Goal: Information Seeking & Learning: Learn about a topic

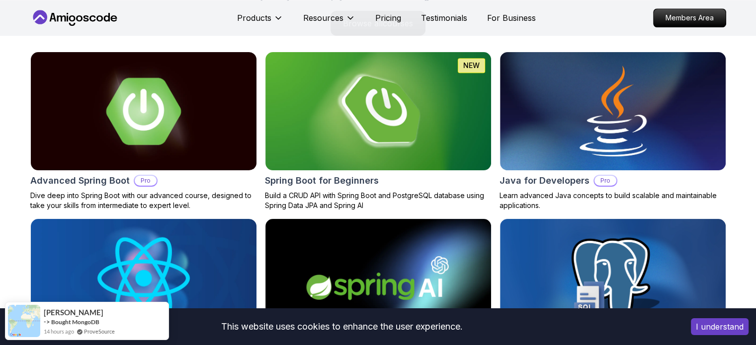
scroll to position [1055, 0]
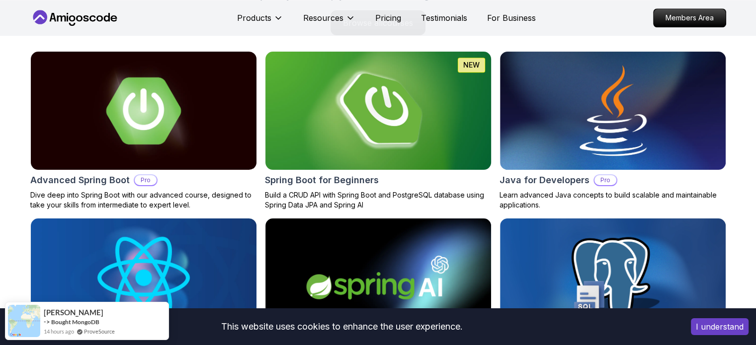
click at [353, 123] on img at bounding box center [377, 111] width 237 height 124
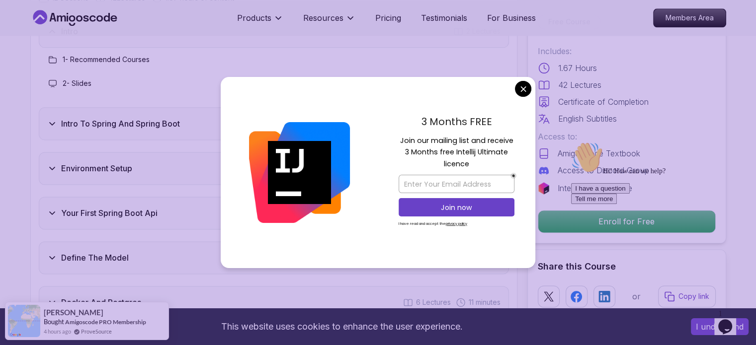
scroll to position [1354, 0]
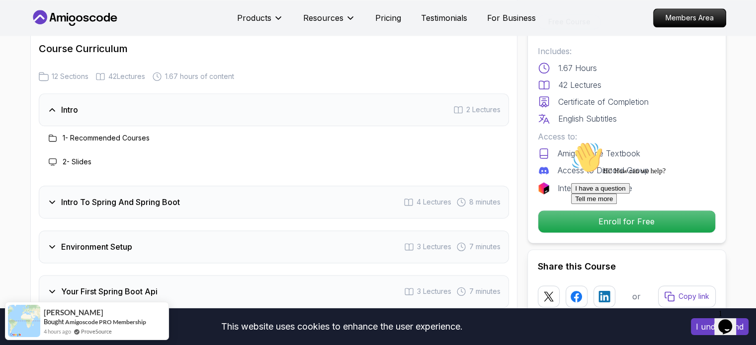
scroll to position [1219, 0]
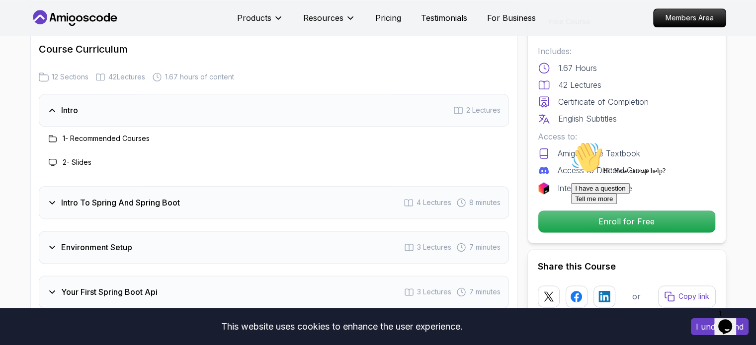
click at [85, 197] on h3 "Intro To Spring And Spring Boot" at bounding box center [120, 203] width 119 height 12
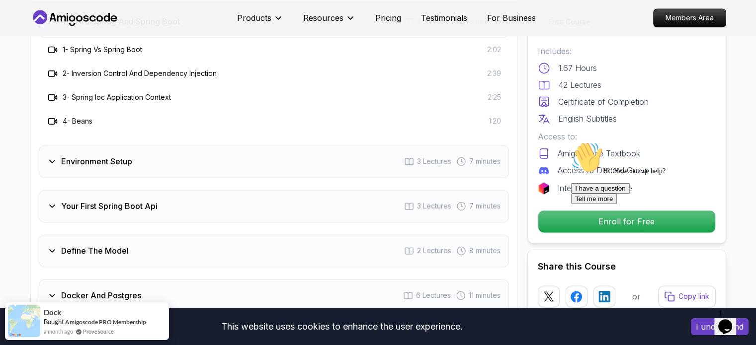
scroll to position [1353, 0]
click at [87, 157] on div "Environment Setup 3 Lectures 7 minutes" at bounding box center [274, 161] width 470 height 33
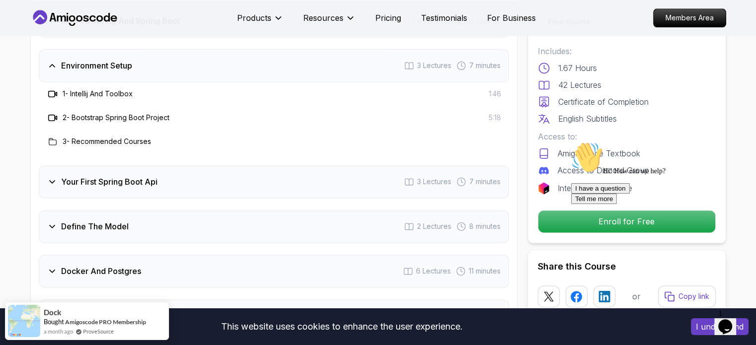
click at [78, 179] on div "Your First Spring Boot Api 3 Lectures 7 minutes" at bounding box center [274, 181] width 470 height 33
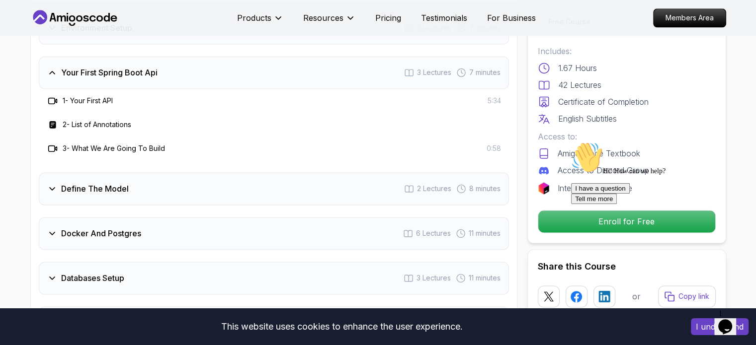
scroll to position [1391, 0]
click at [90, 182] on h3 "Define The Model" at bounding box center [95, 188] width 68 height 12
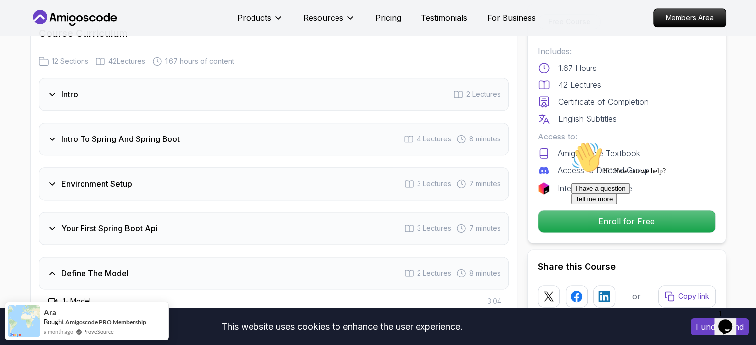
scroll to position [1210, 0]
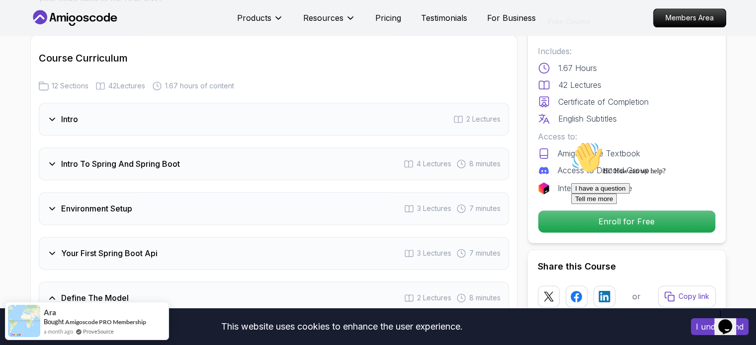
click at [101, 247] on h3 "Your First Spring Boot Api" at bounding box center [109, 253] width 96 height 12
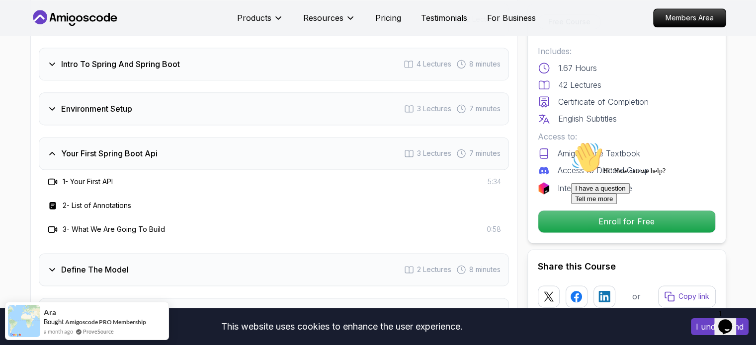
scroll to position [1310, 0]
click at [91, 199] on div "2 - List of Annotations" at bounding box center [89, 205] width 84 height 12
click at [74, 200] on h3 "2 - List of Annotations" at bounding box center [97, 205] width 69 height 10
click at [52, 202] on rect at bounding box center [52, 205] width 6 height 7
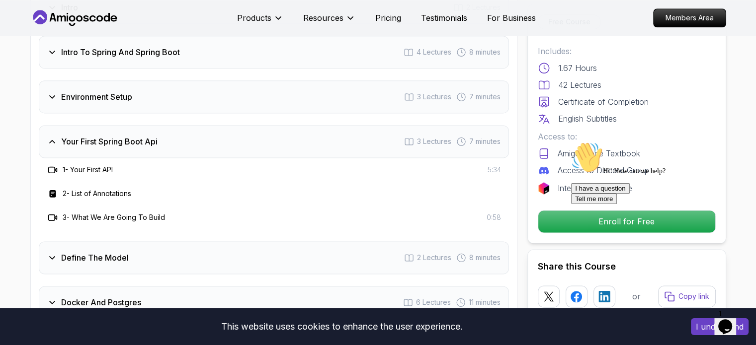
scroll to position [1321, 0]
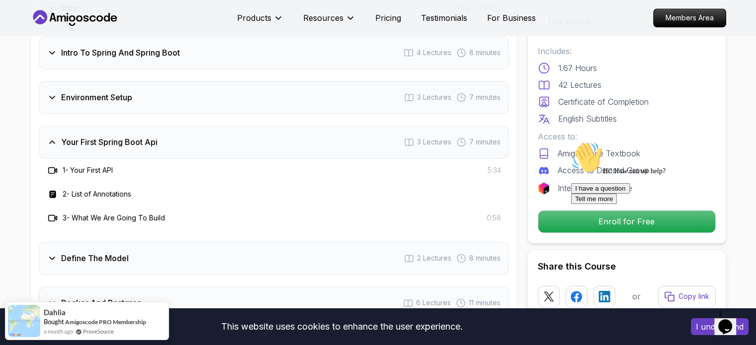
click at [571, 142] on icon "Chat attention grabber" at bounding box center [571, 142] width 0 height 0
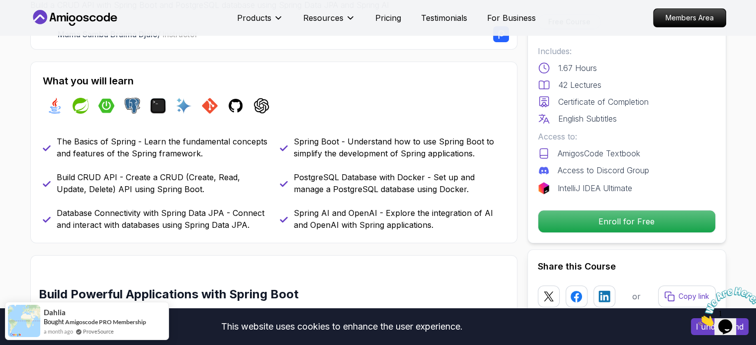
scroll to position [0, 0]
